Goal: Use online tool/utility: Utilize a website feature to perform a specific function

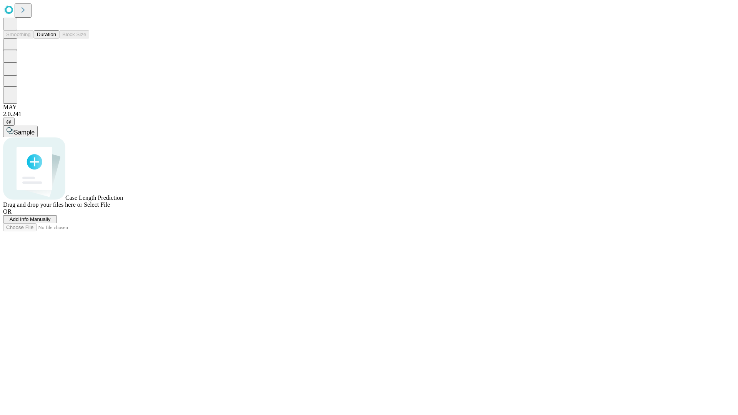
click at [56, 38] on button "Duration" at bounding box center [46, 34] width 25 height 8
click at [35, 129] on span "Sample" at bounding box center [24, 132] width 21 height 7
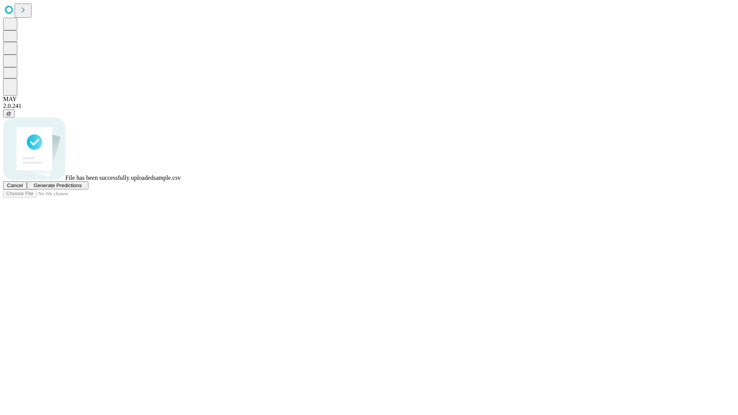
click at [81, 188] on span "Generate Predictions" at bounding box center [57, 186] width 48 height 6
